Goal: Task Accomplishment & Management: Use online tool/utility

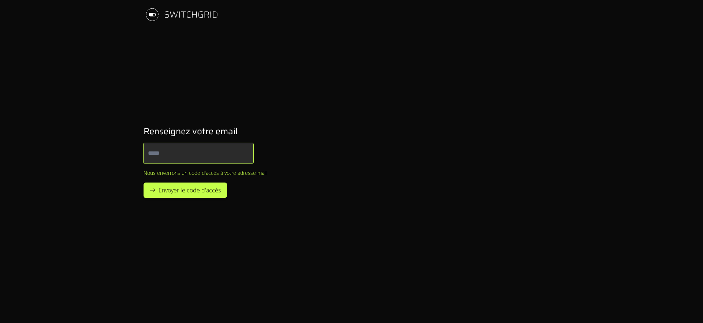
click at [162, 152] on input "Email" at bounding box center [199, 153] width 110 height 21
type input "**********"
click at [189, 187] on span "Envoyer le code d'accès" at bounding box center [190, 190] width 62 height 9
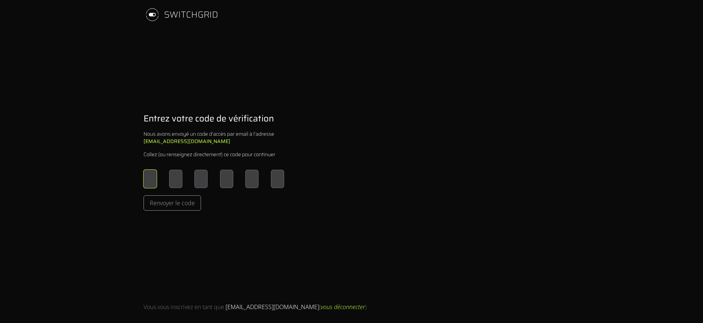
click at [151, 180] on input "Please enter OTP character 1" at bounding box center [150, 179] width 13 height 18
type input "*"
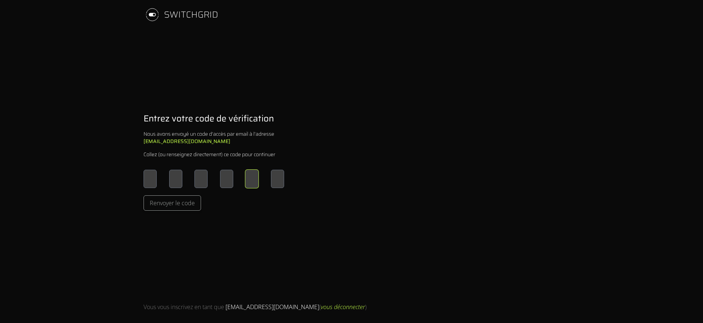
type input "*"
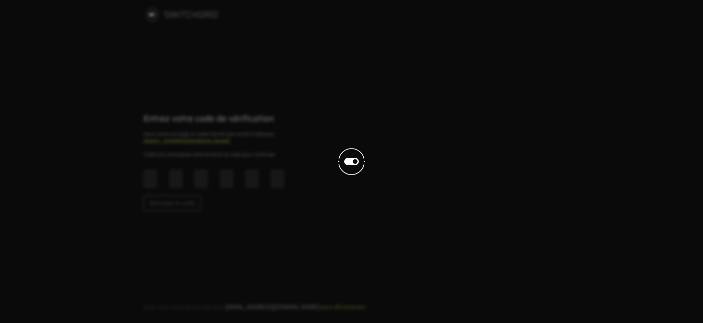
scroll to position [0, 0]
